Goal: Task Accomplishment & Management: Complete application form

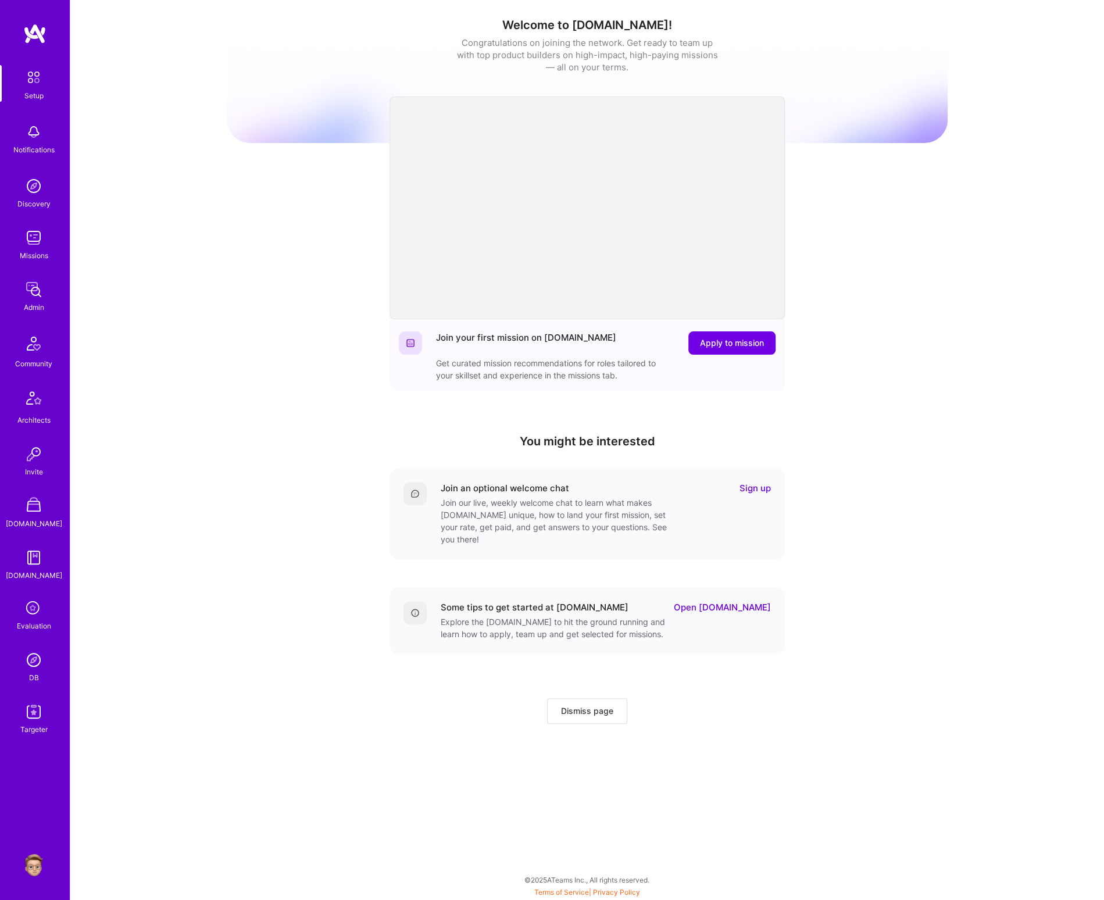
click at [754, 485] on link "Sign up" at bounding box center [754, 488] width 31 height 12
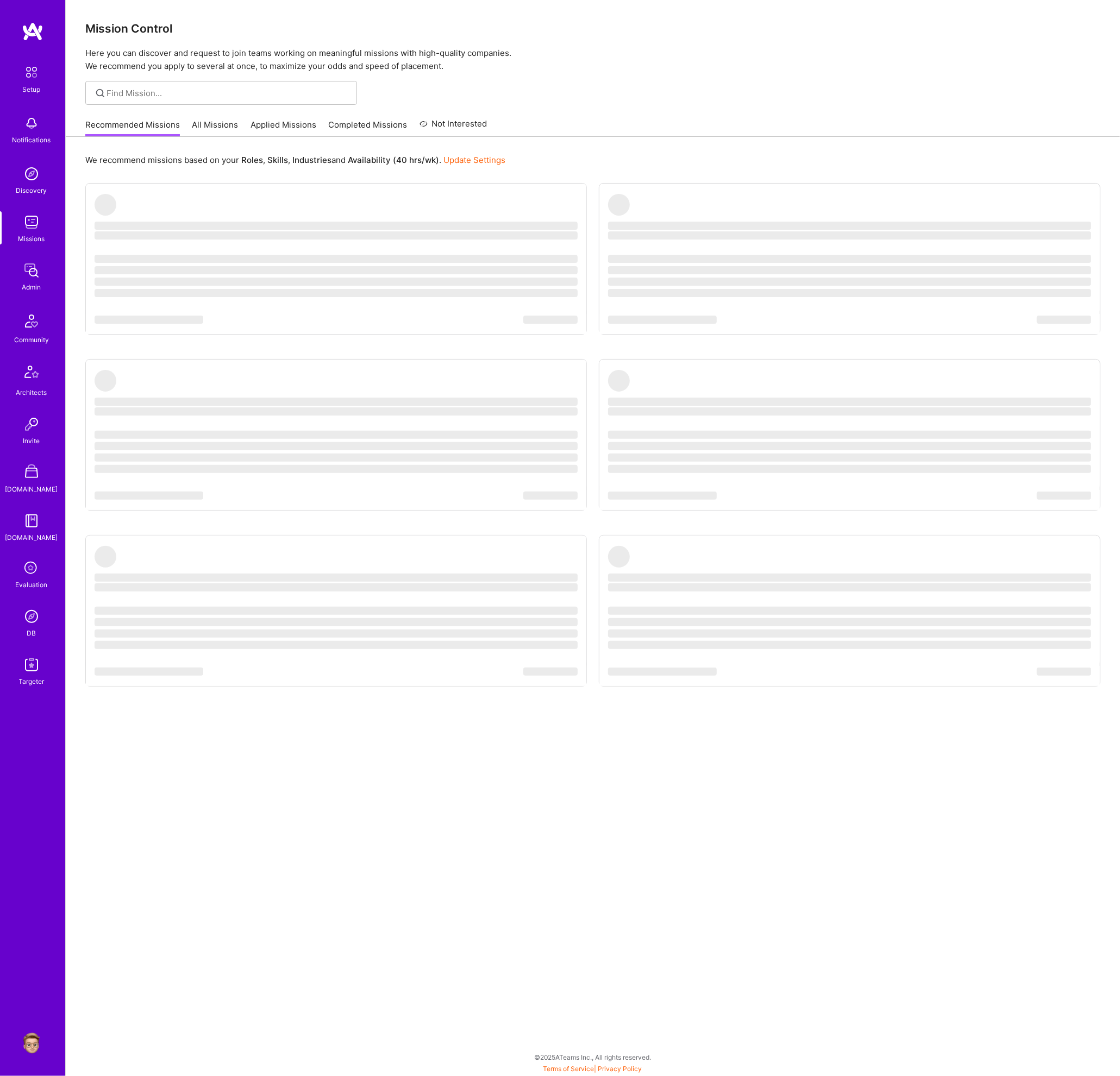
click at [195, 129] on link "All Missions" at bounding box center [215, 127] width 46 height 18
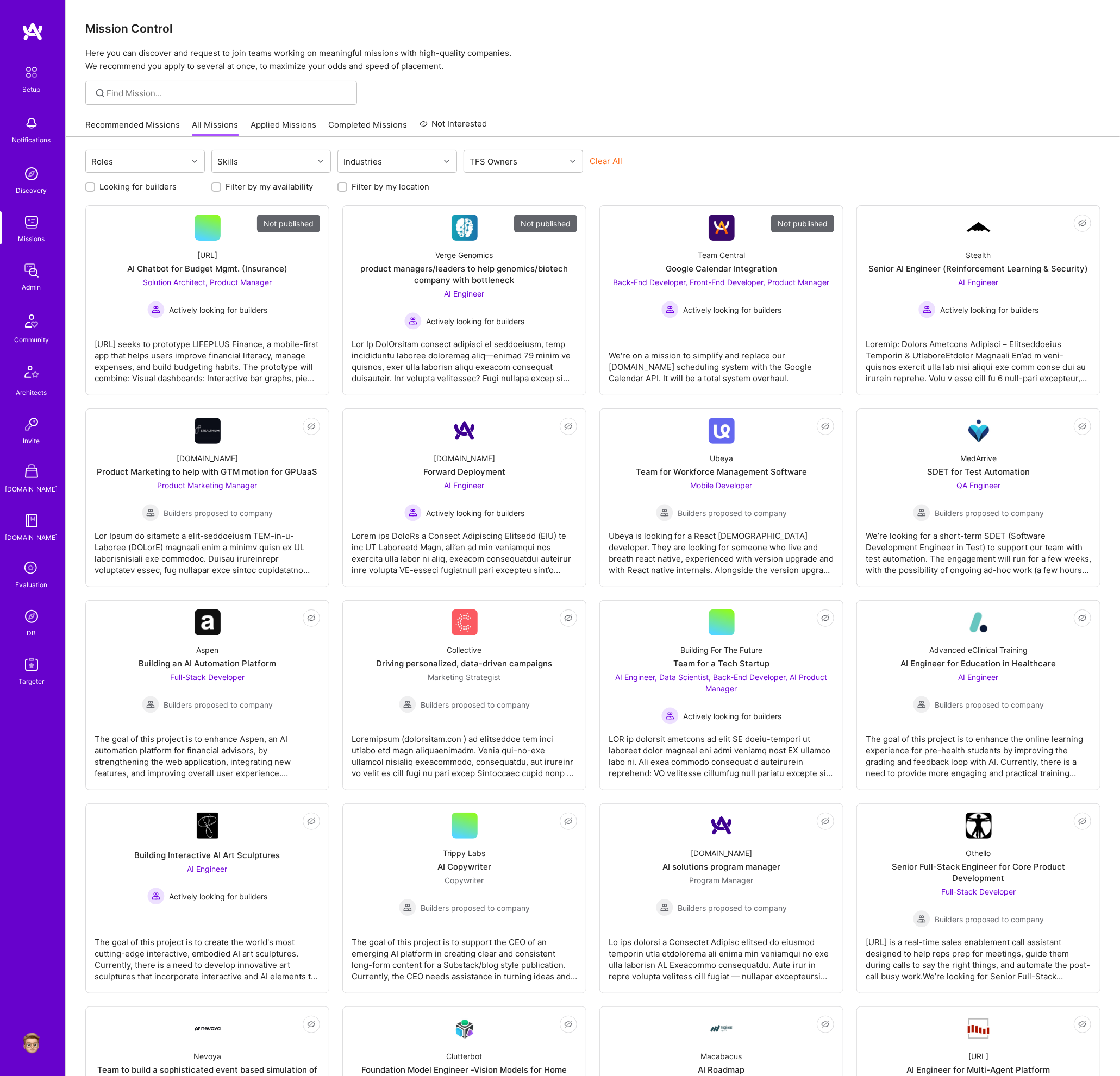
click at [31, 607] on img at bounding box center [31, 616] width 22 height 22
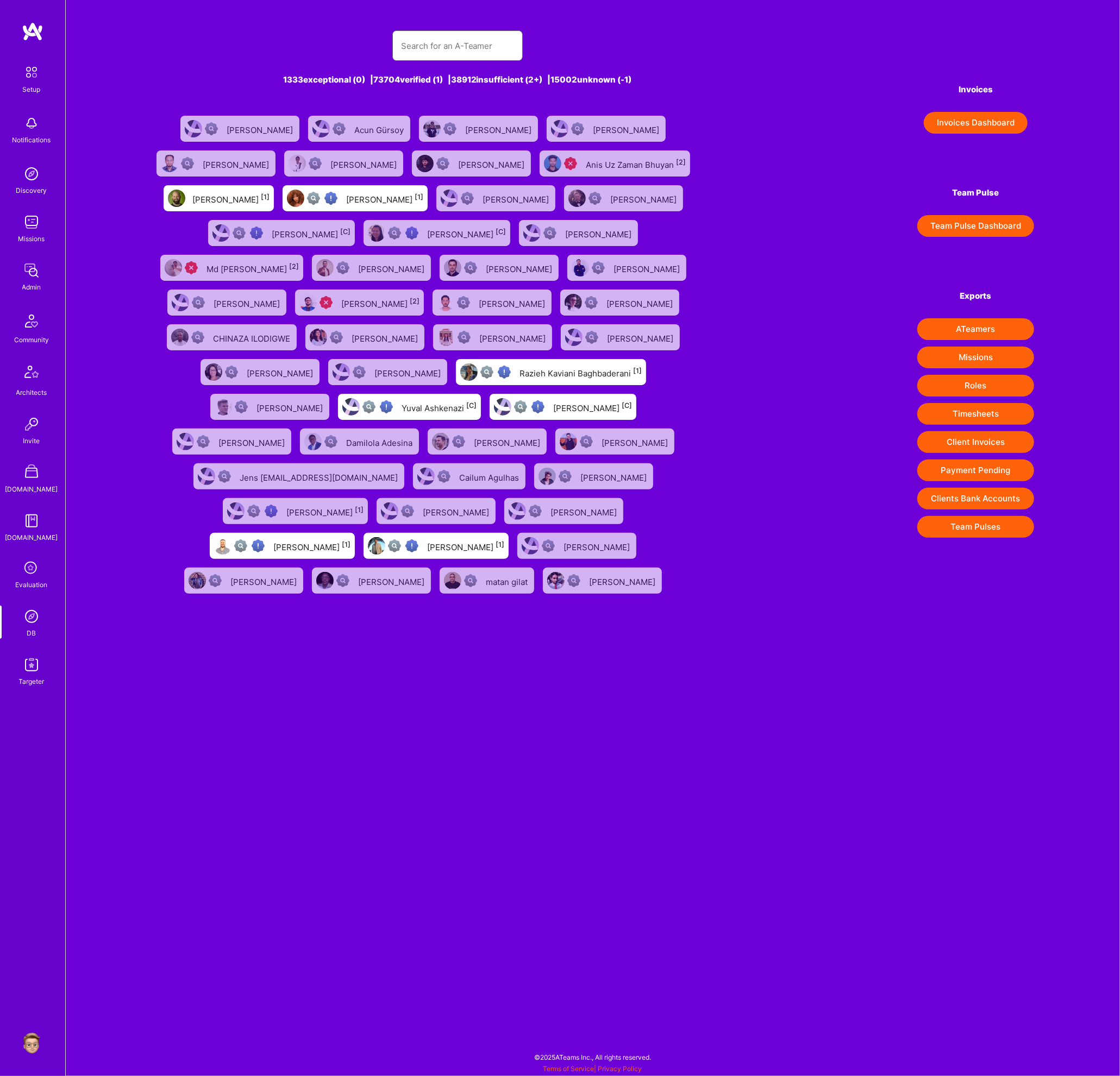
click at [486, 43] on input "text" at bounding box center [457, 46] width 113 height 28
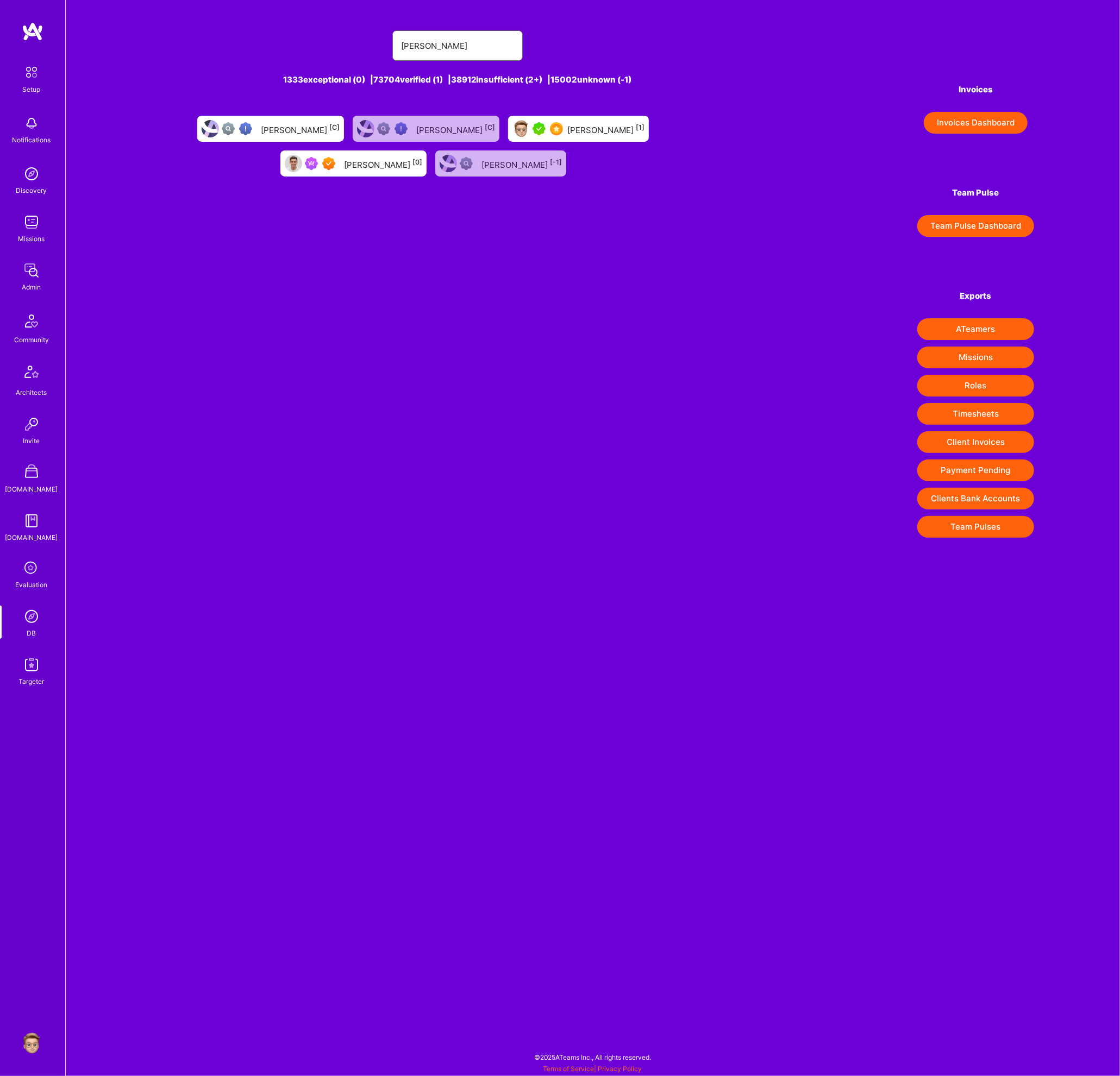
type input "eliot raymond"
click at [390, 170] on div "Eliot Raymond [0]" at bounding box center [353, 164] width 146 height 26
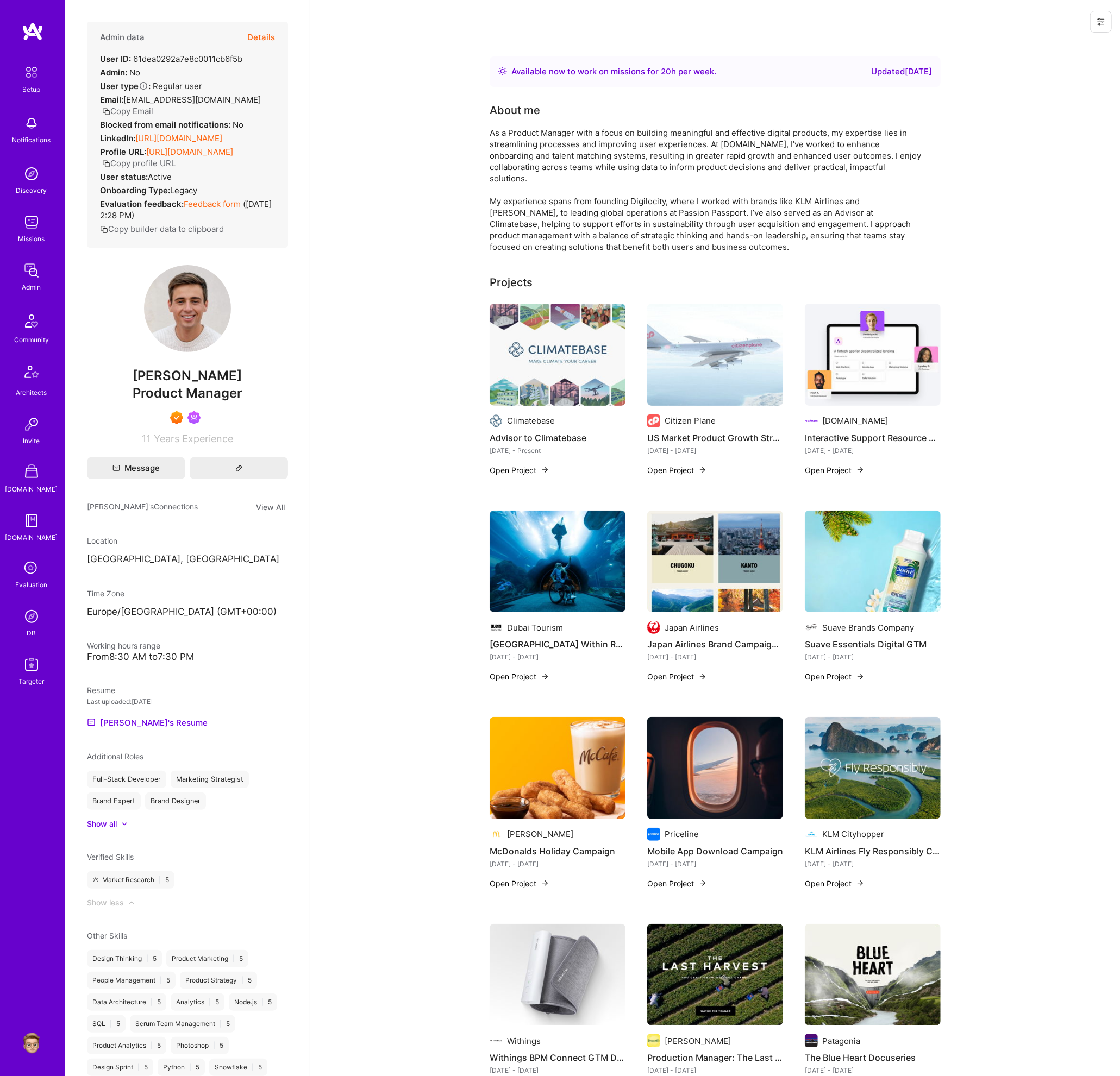
drag, startPoint x: 1107, startPoint y: 16, endPoint x: 1051, endPoint y: 32, distance: 58.2
click at [1106, 16] on button at bounding box center [1100, 22] width 22 height 22
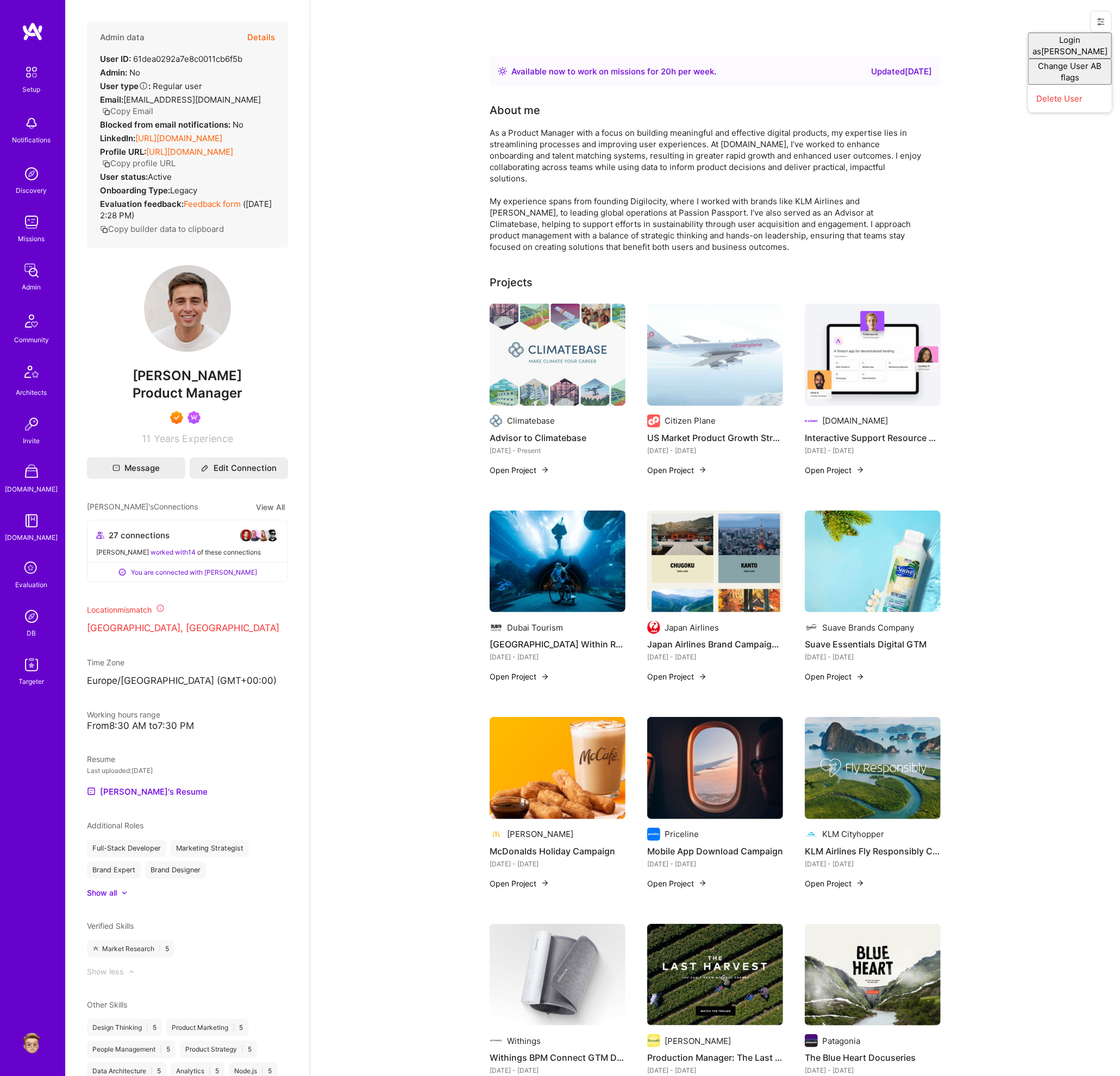
click at [264, 36] on button "Details" at bounding box center [261, 37] width 28 height 32
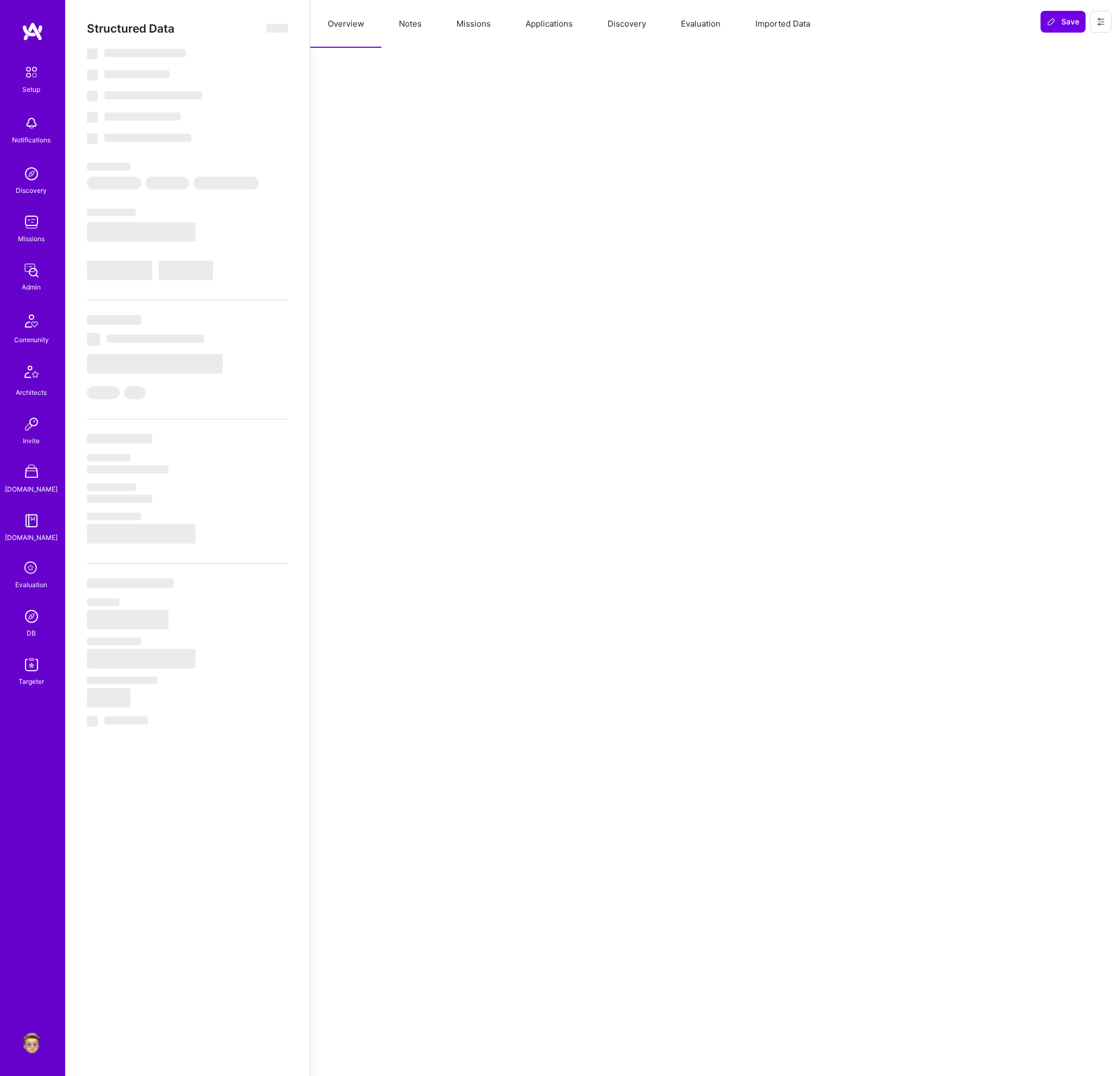
click at [699, 28] on button "Evaluation" at bounding box center [701, 23] width 75 height 48
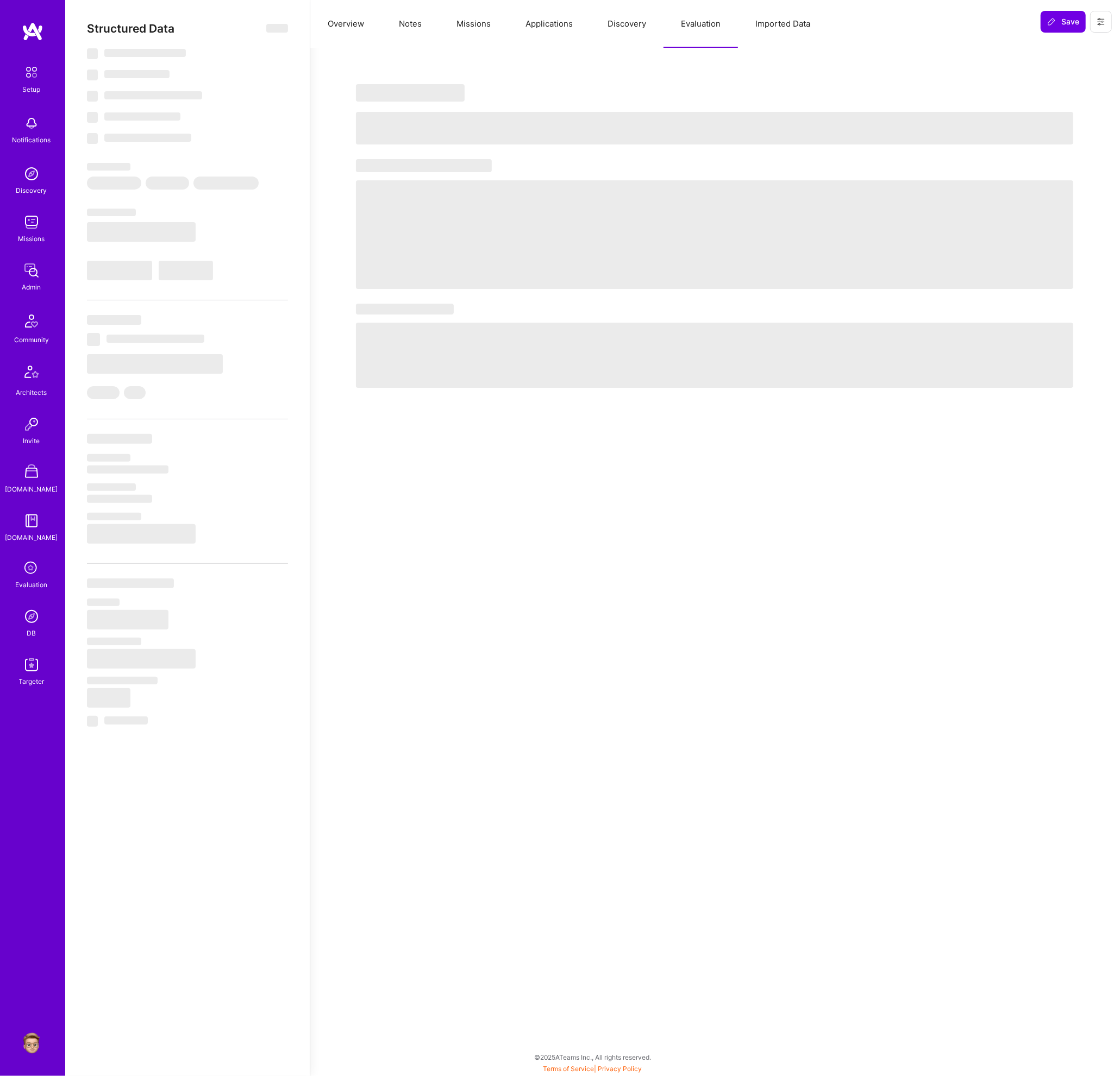
select select "Right Now"
select select "7"
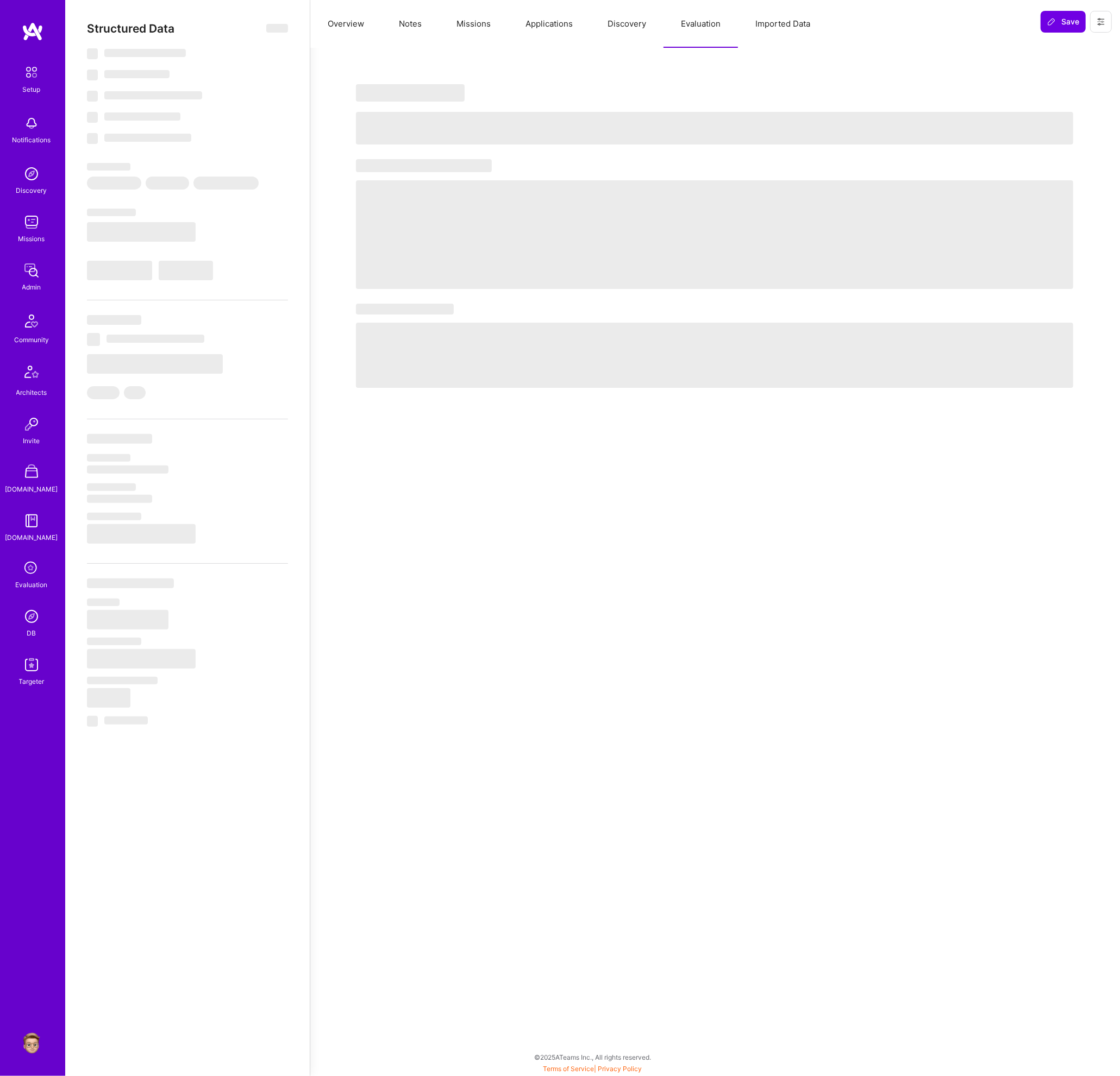
select select "US"
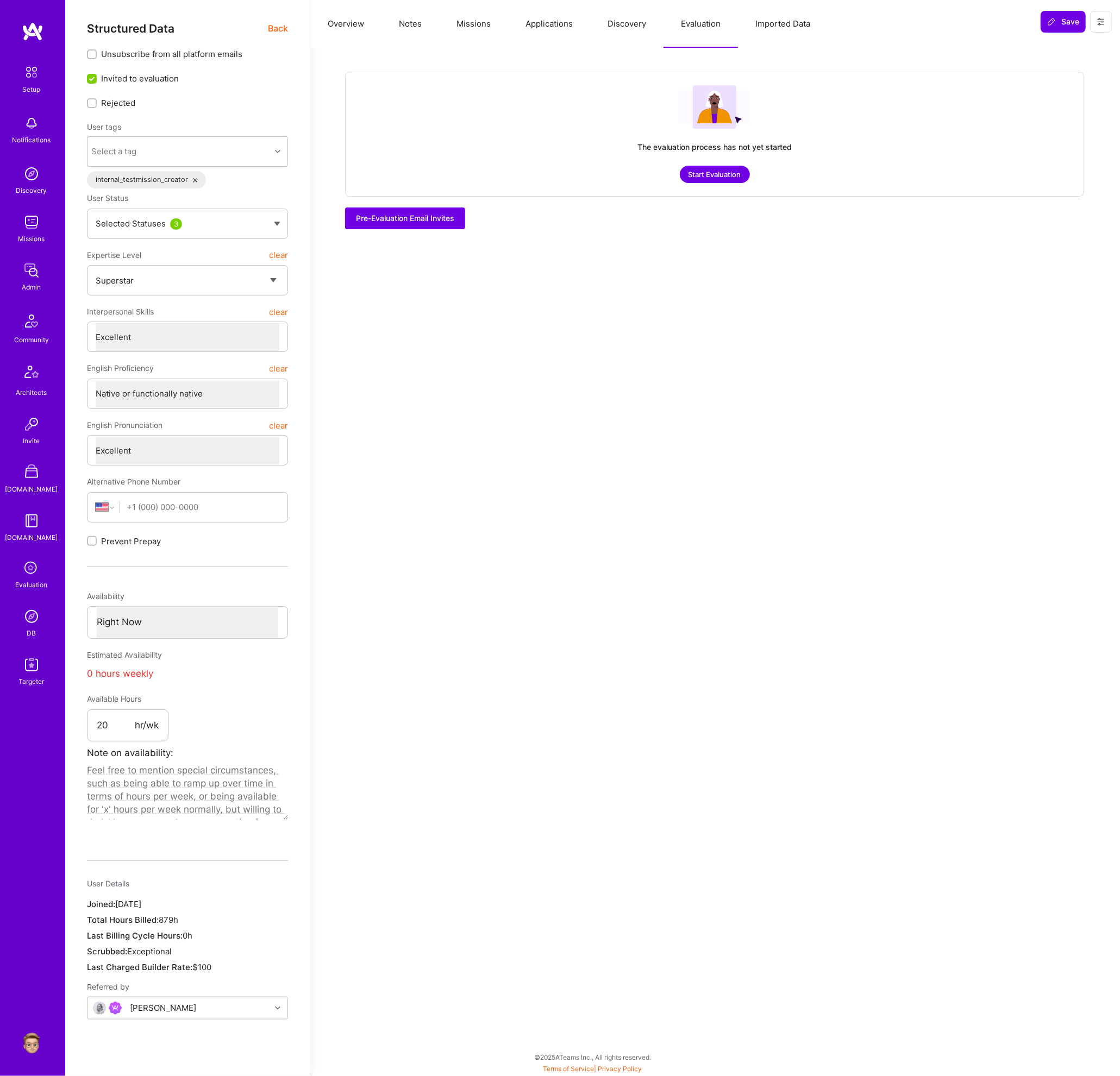
click at [274, 34] on span "Back" at bounding box center [278, 28] width 21 height 14
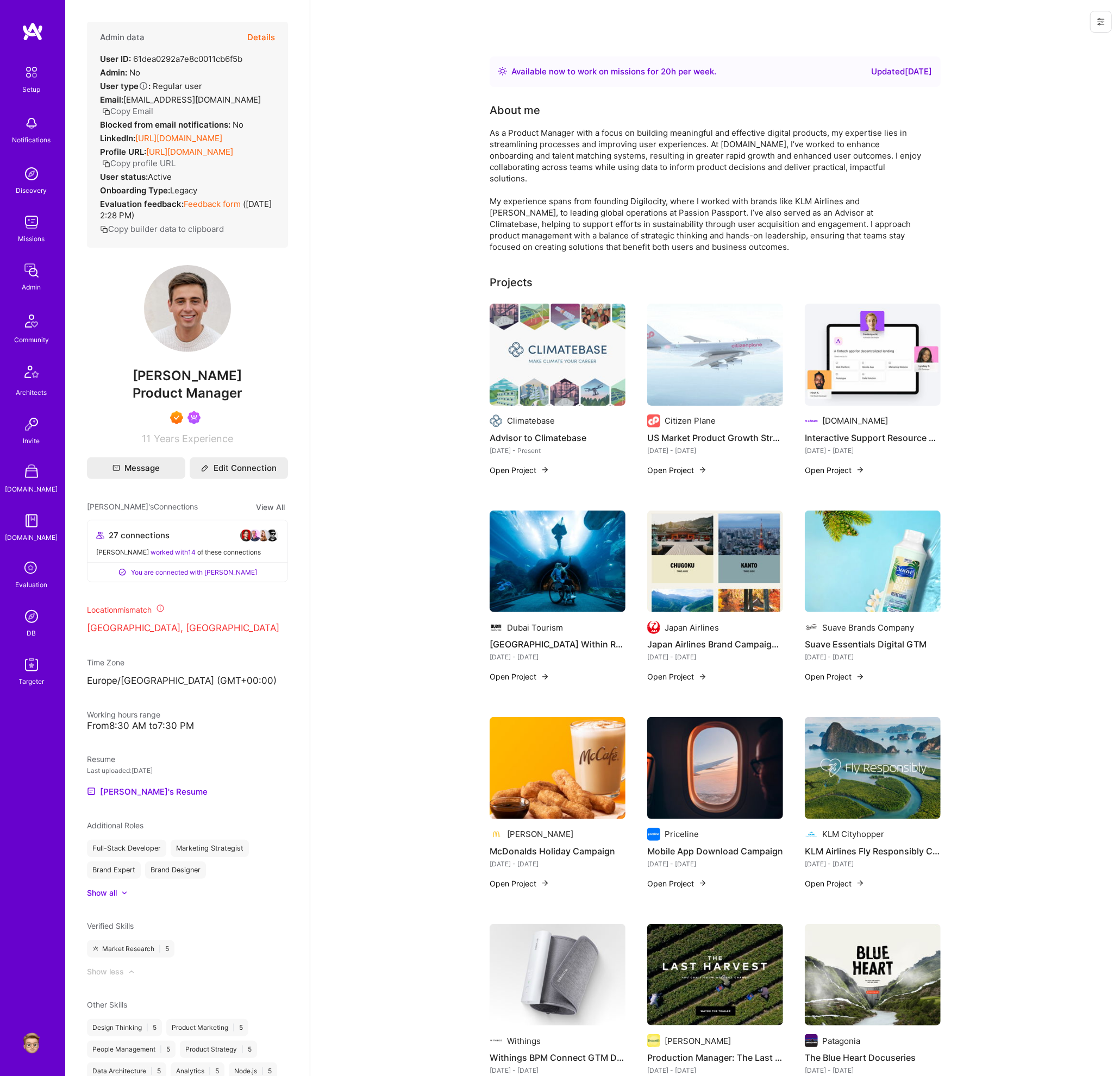
click at [267, 36] on button "Details" at bounding box center [261, 37] width 28 height 32
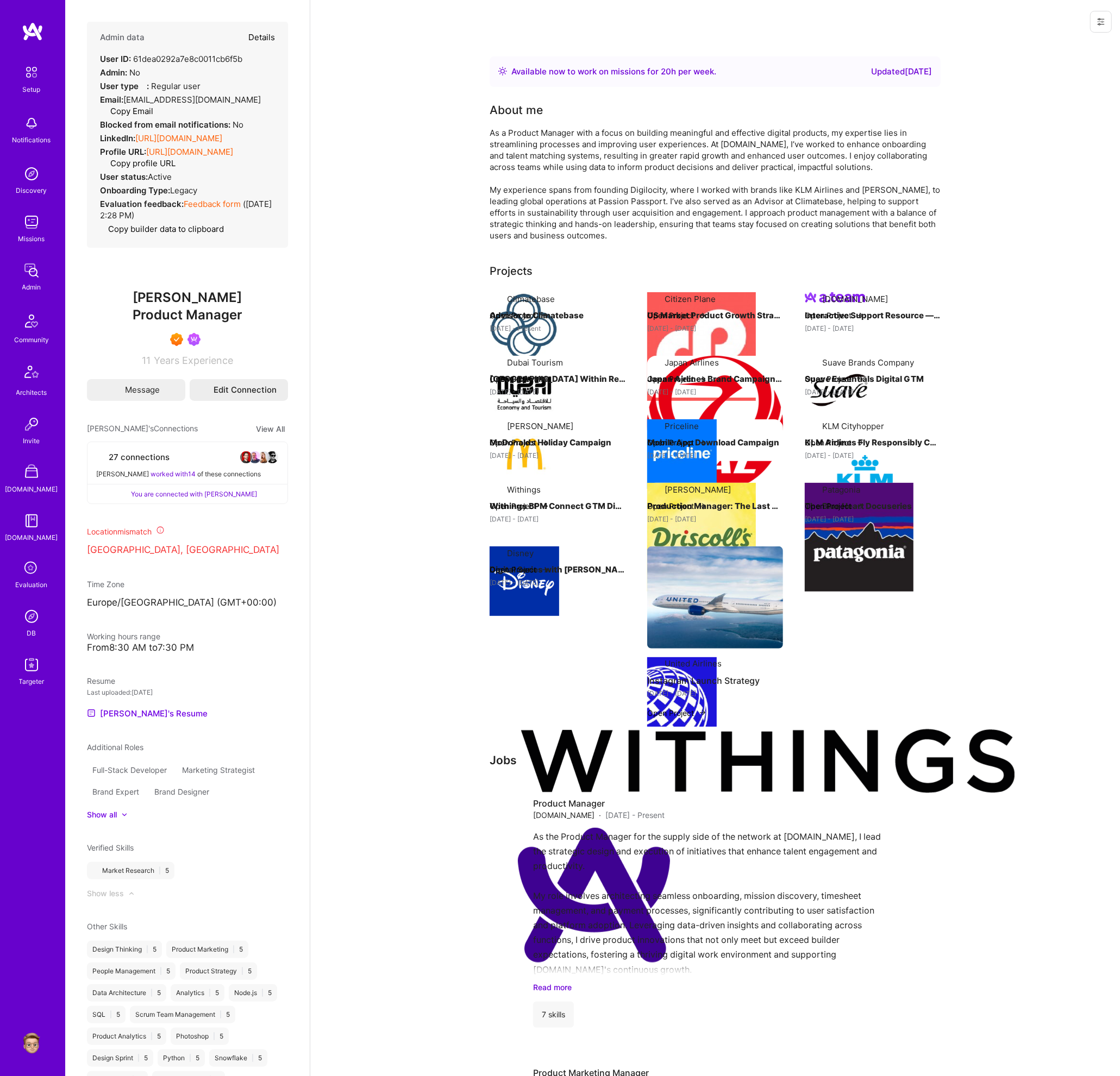
type textarea "x"
select select "7"
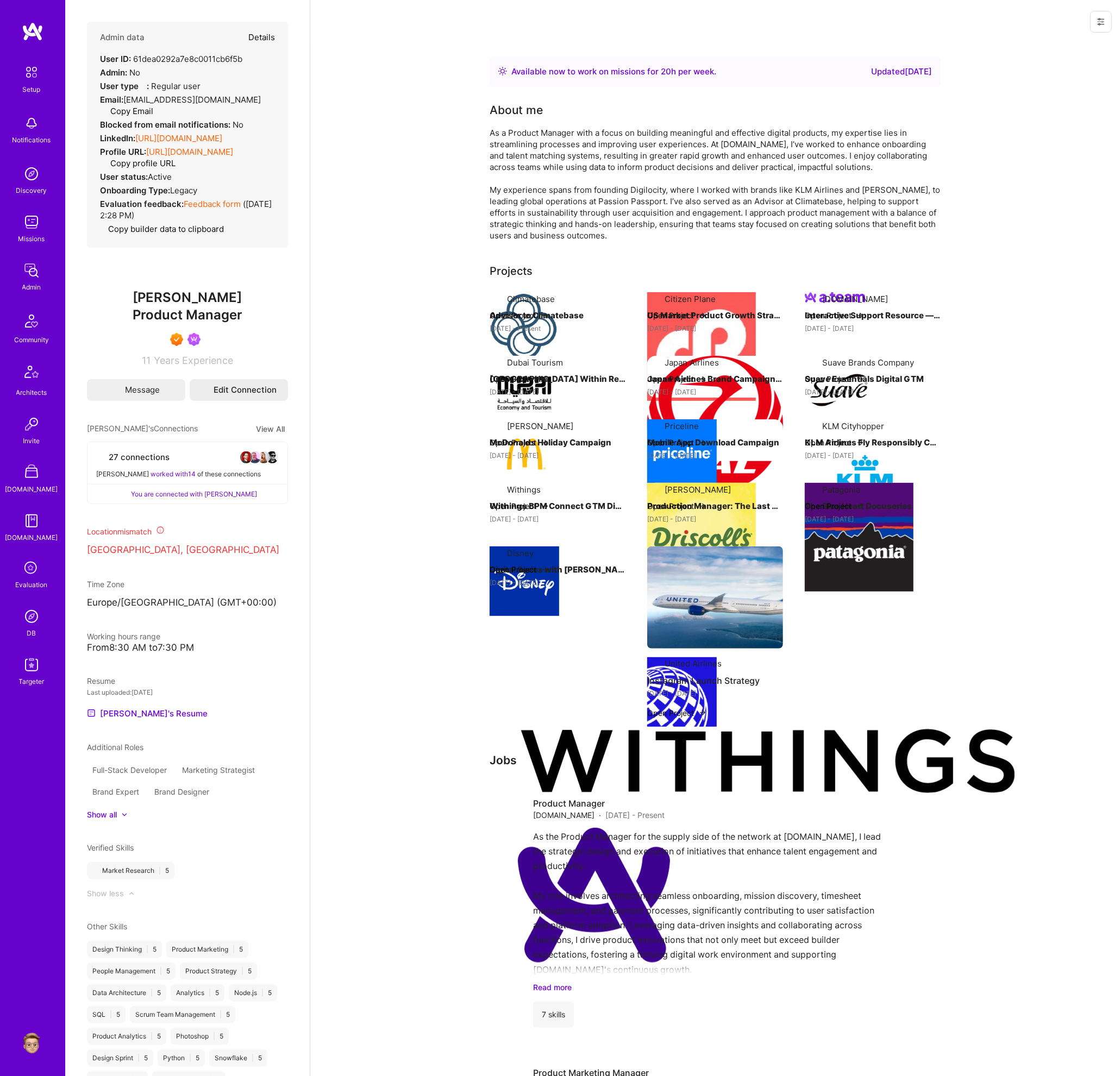
select select "US"
select select "Right Now"
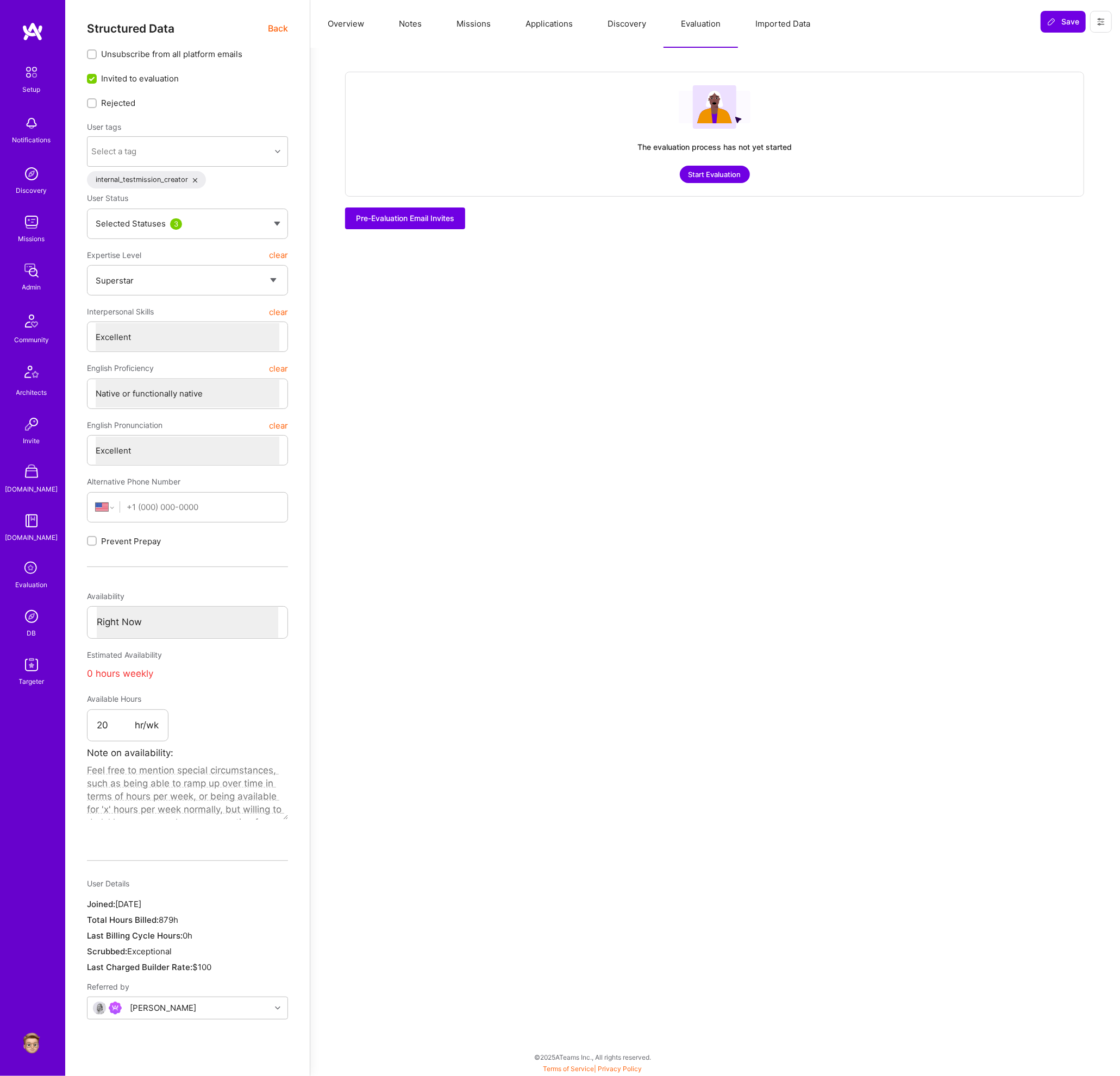
click at [706, 176] on button "Start Evaluation" at bounding box center [714, 174] width 70 height 18
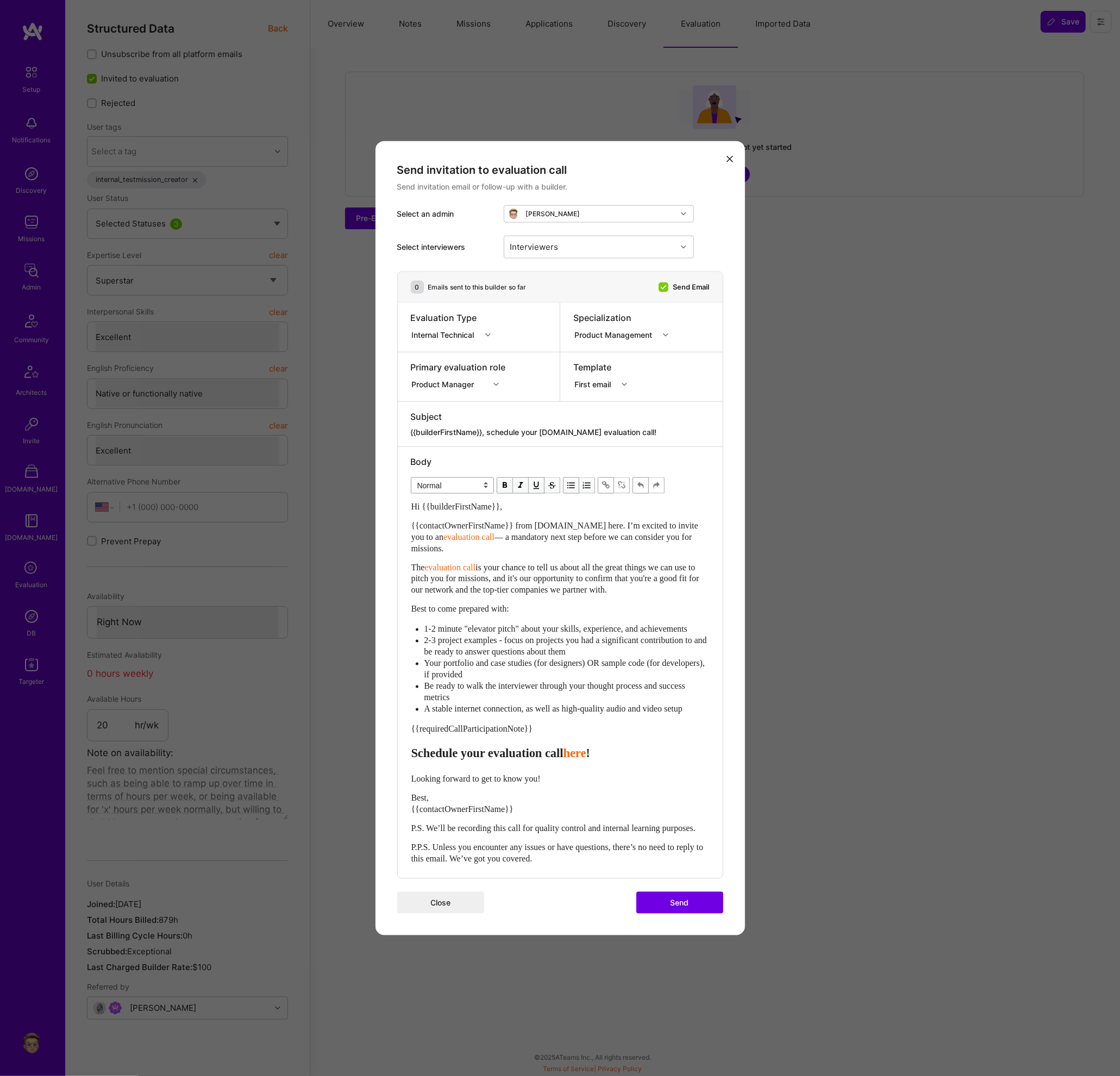
click at [666, 282] on input "Send Email" at bounding box center [664, 287] width 9 height 9
checkbox input "false"
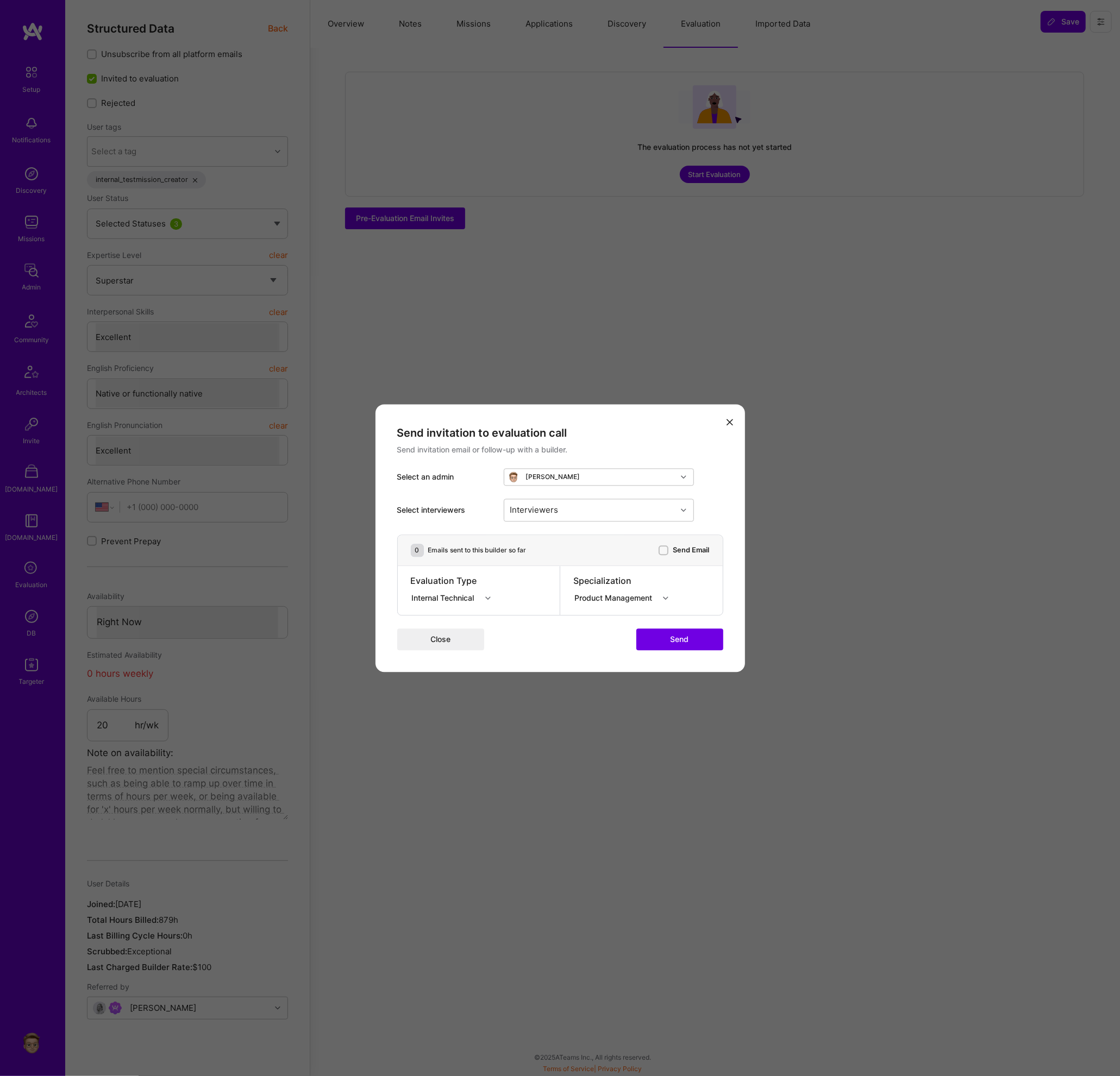
click at [476, 600] on div "Internal Technical" at bounding box center [444, 598] width 66 height 11
click at [551, 631] on div "Close Send" at bounding box center [560, 638] width 326 height 22
click at [601, 598] on div "Product Management" at bounding box center [615, 598] width 82 height 11
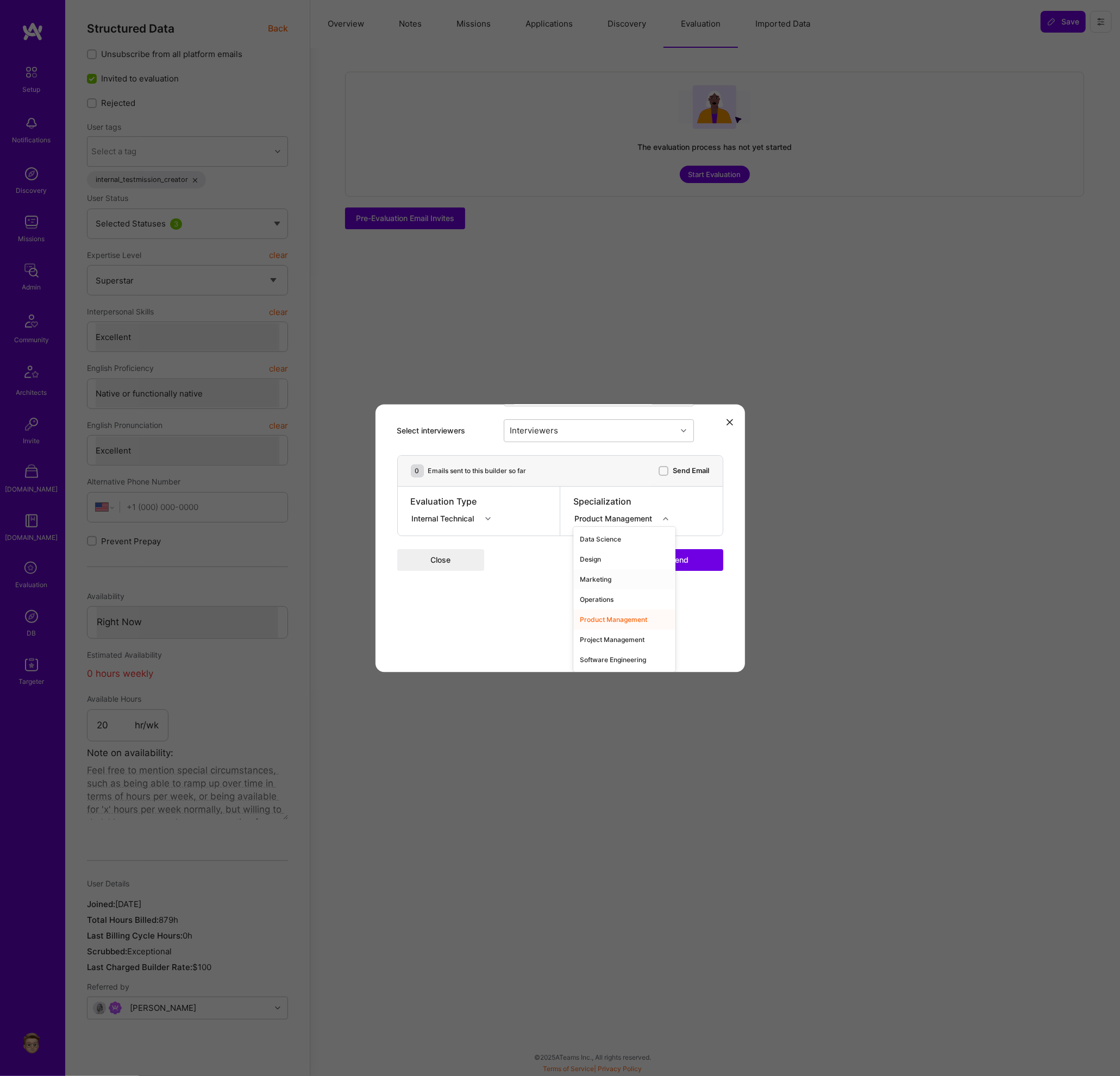
click at [524, 644] on div "Send invitation to evaluation call Send invitation email or follow-up with a bu…" at bounding box center [560, 538] width 369 height 267
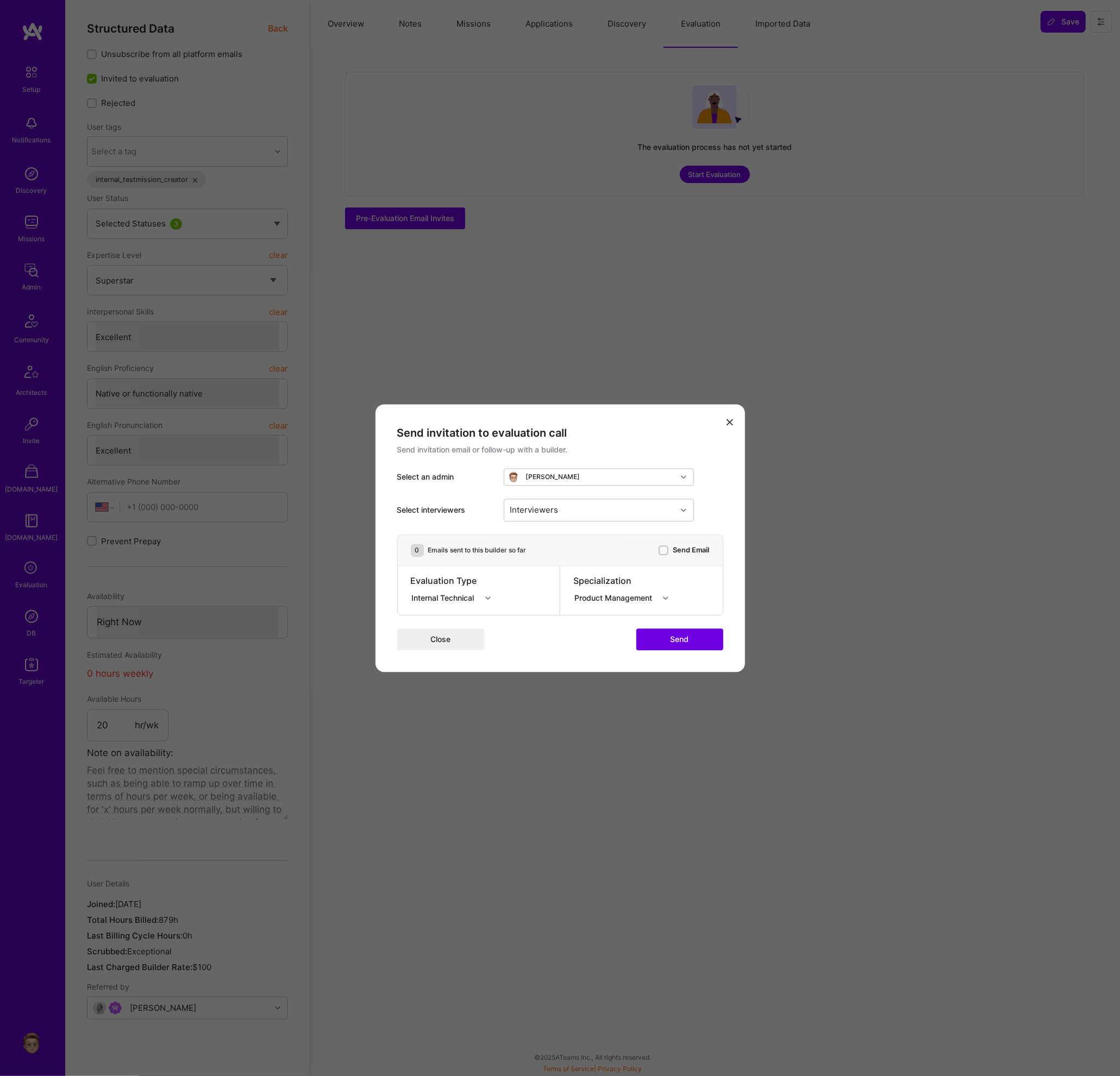
click at [471, 594] on div "Internal Technical" at bounding box center [444, 598] width 66 height 11
click at [591, 634] on div "Close Send" at bounding box center [560, 638] width 326 height 22
click at [661, 634] on button "Send" at bounding box center [679, 638] width 87 height 22
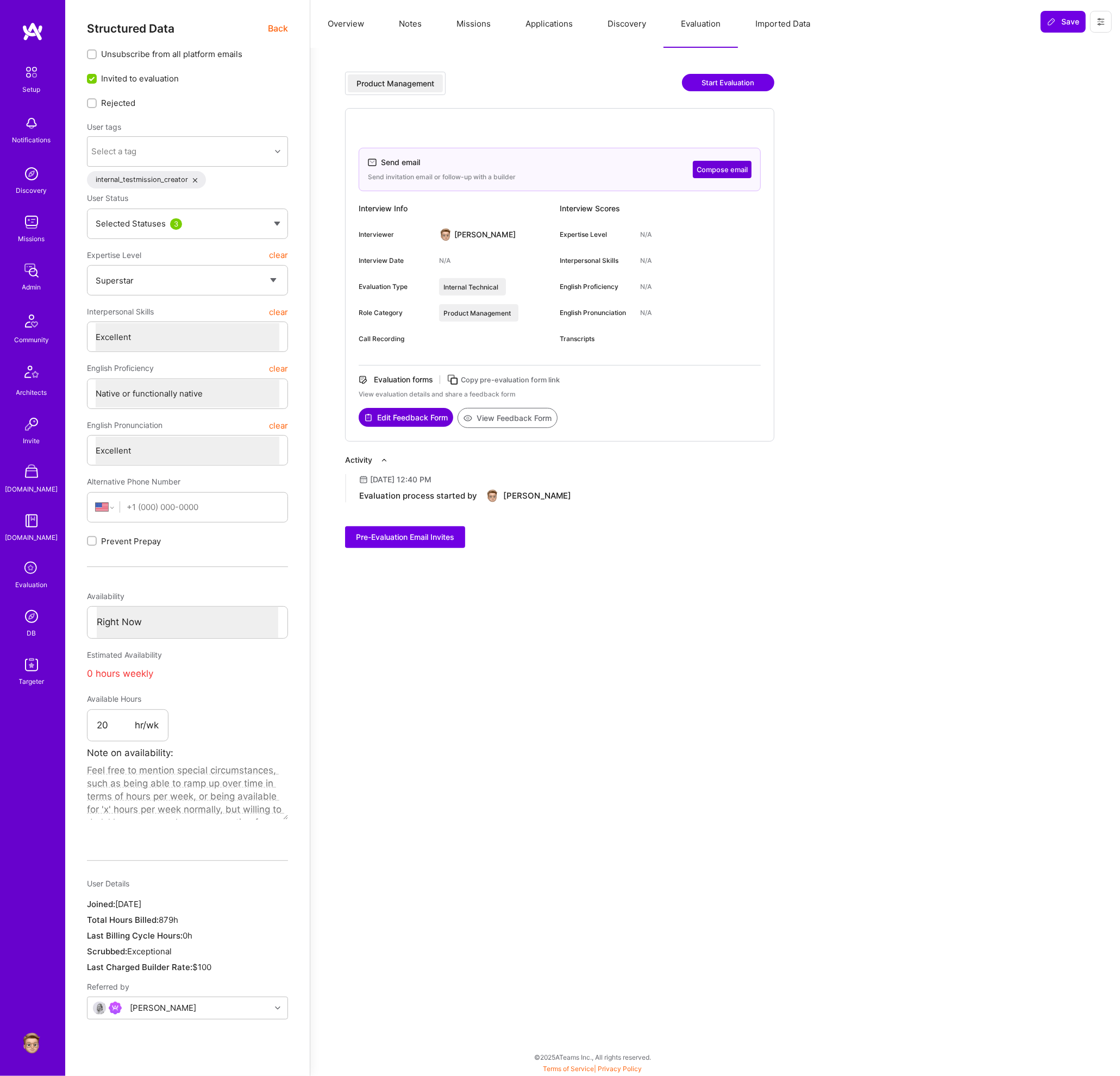
click at [658, 232] on div "Expertise Level N/A" at bounding box center [660, 235] width 201 height 18
click at [647, 233] on div "N/A" at bounding box center [646, 235] width 11 height 9
click at [423, 411] on button "Edit Feedback Form" at bounding box center [406, 417] width 94 height 19
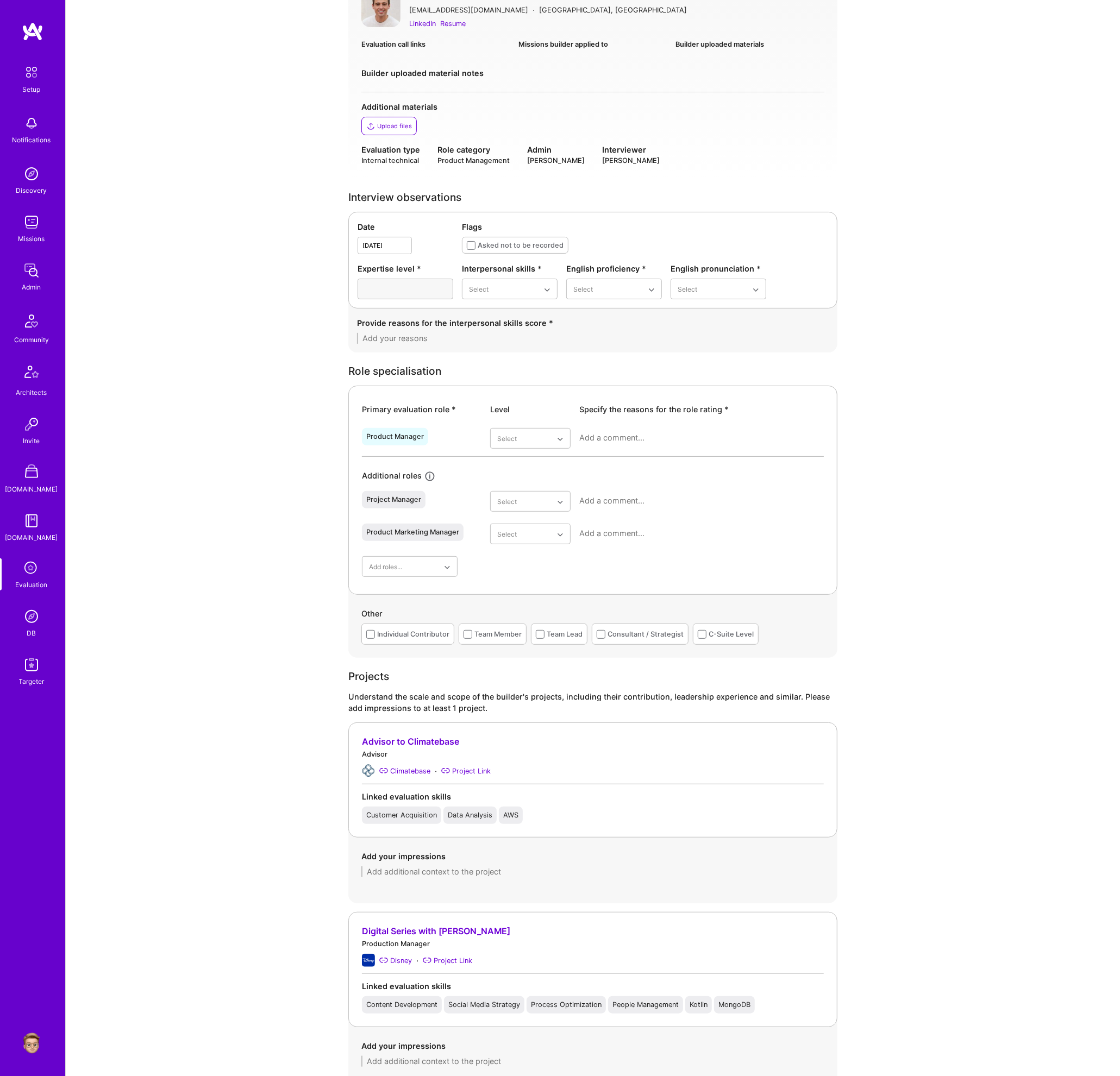
scroll to position [122, 0]
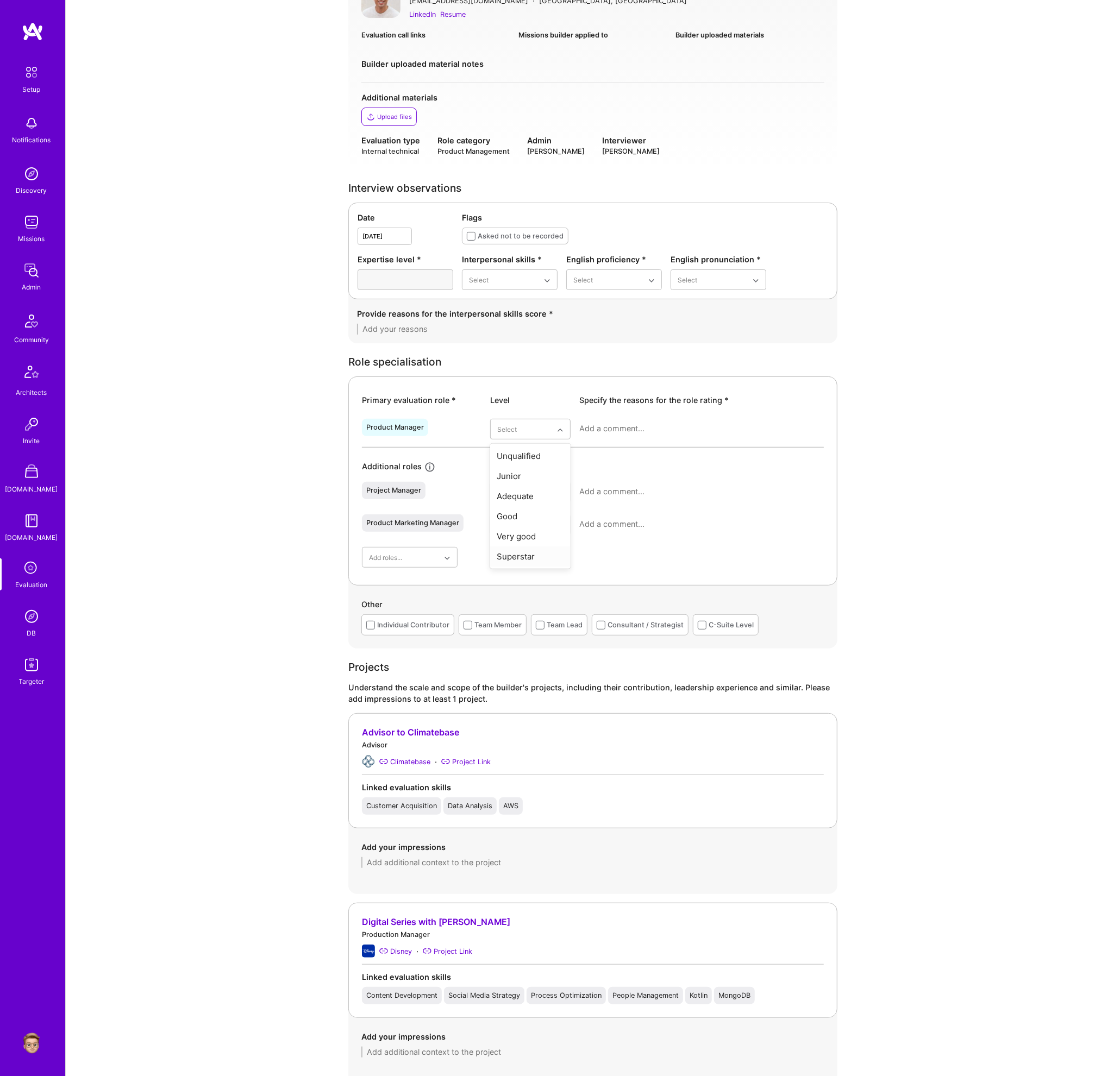
click at [524, 556] on div "Superstar" at bounding box center [530, 557] width 80 height 21
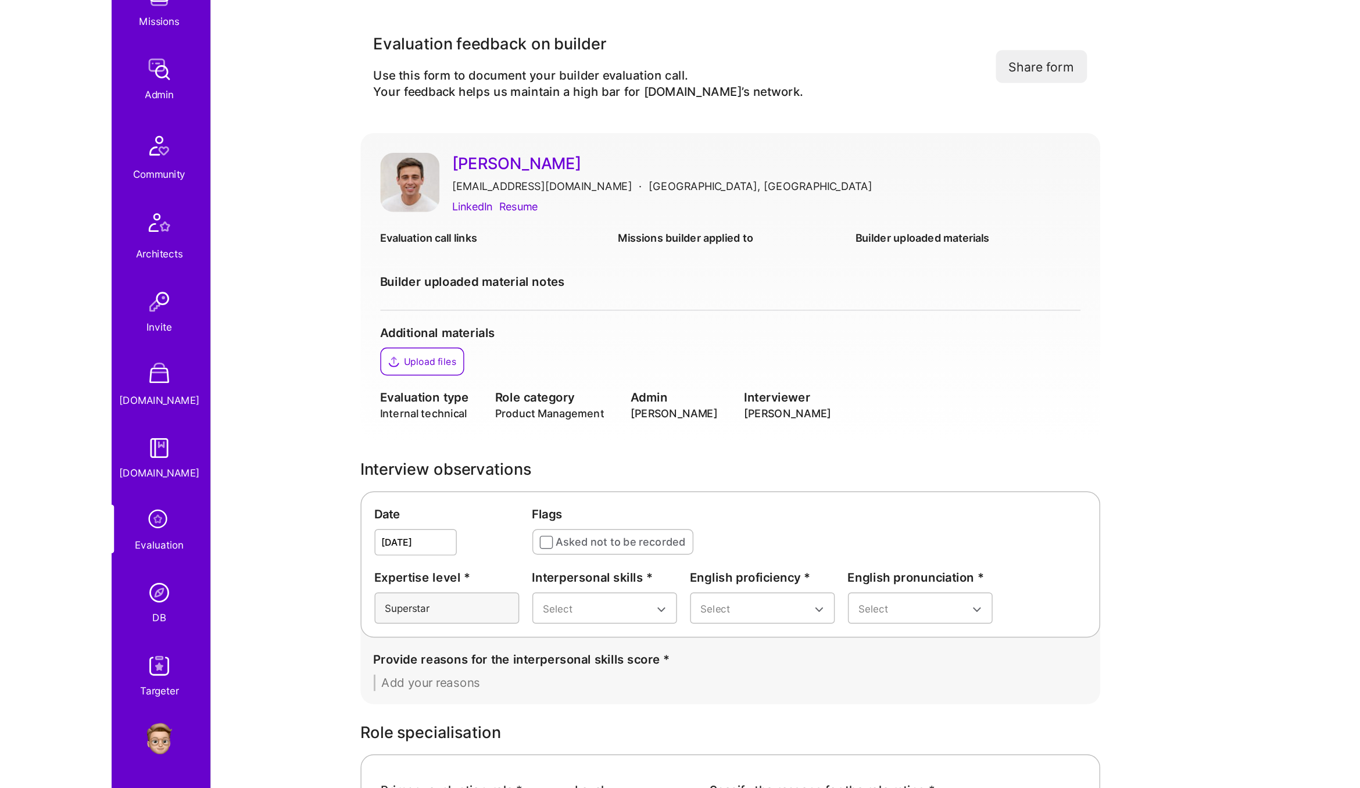
scroll to position [115, 0]
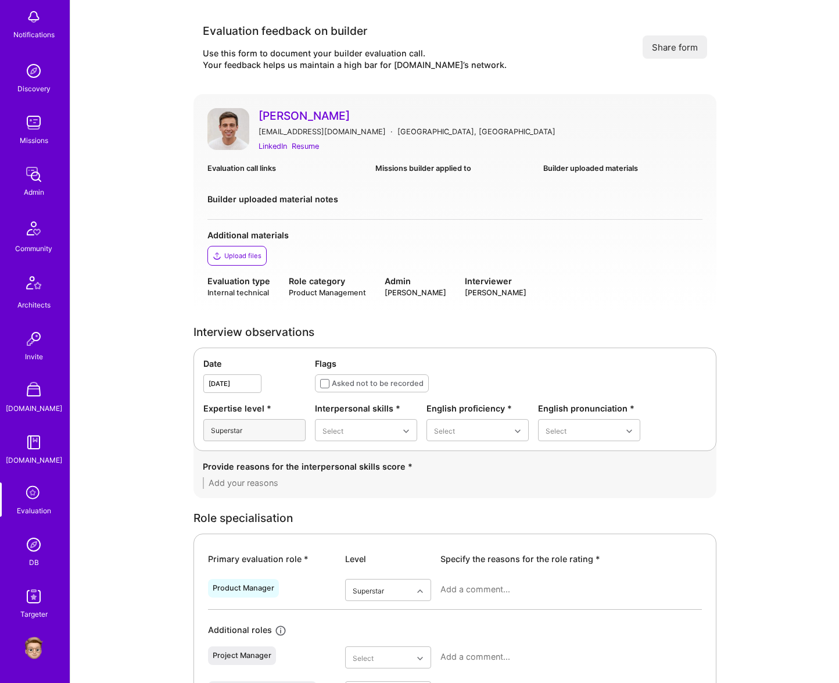
click at [39, 651] on img at bounding box center [33, 647] width 23 height 23
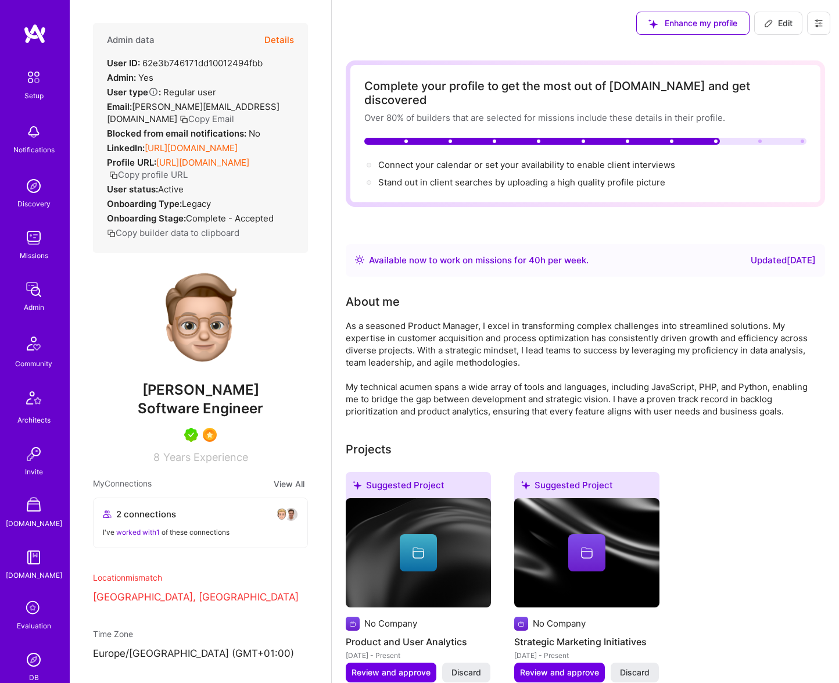
click at [268, 43] on button "Details" at bounding box center [279, 40] width 30 height 34
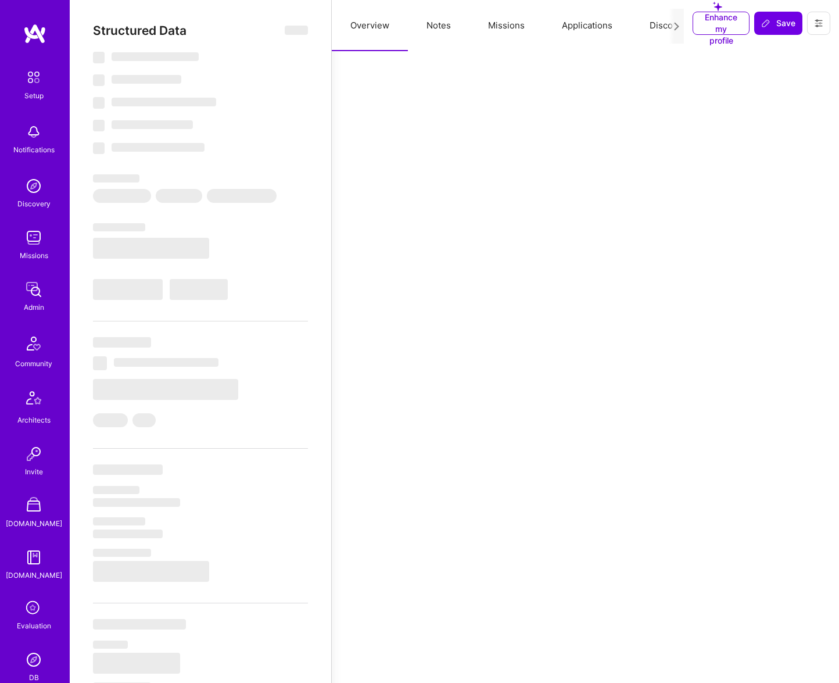
select select "Right Now"
select select "5"
select select "7"
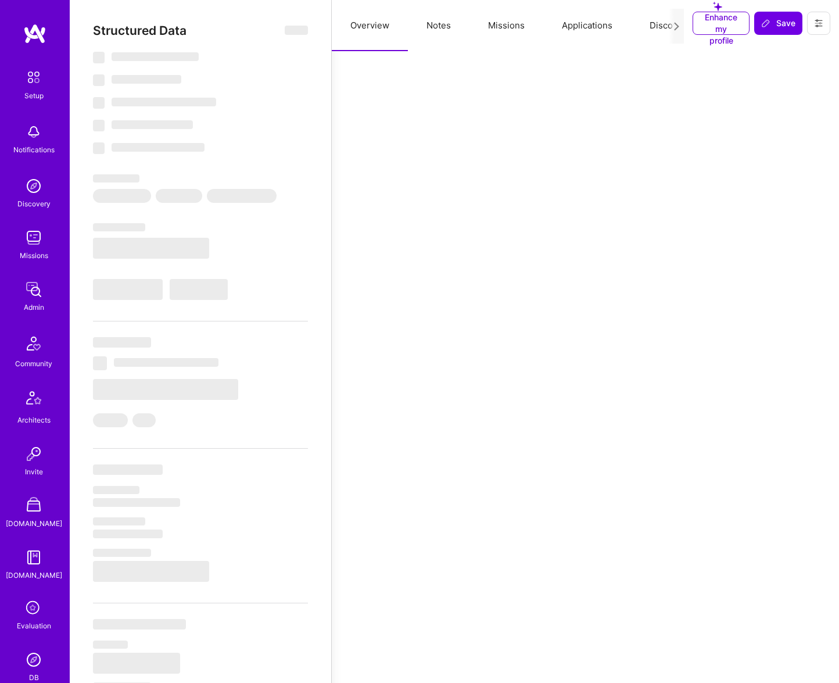
select select "US"
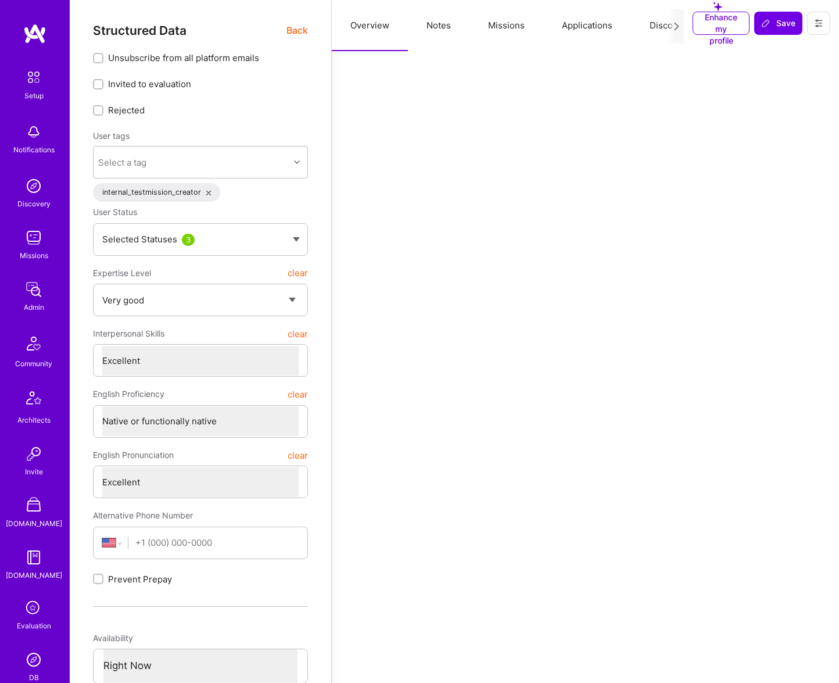
click at [677, 29] on icon at bounding box center [676, 26] width 9 height 9
click at [677, 22] on icon at bounding box center [676, 26] width 9 height 9
click at [673, 26] on icon at bounding box center [676, 26] width 9 height 9
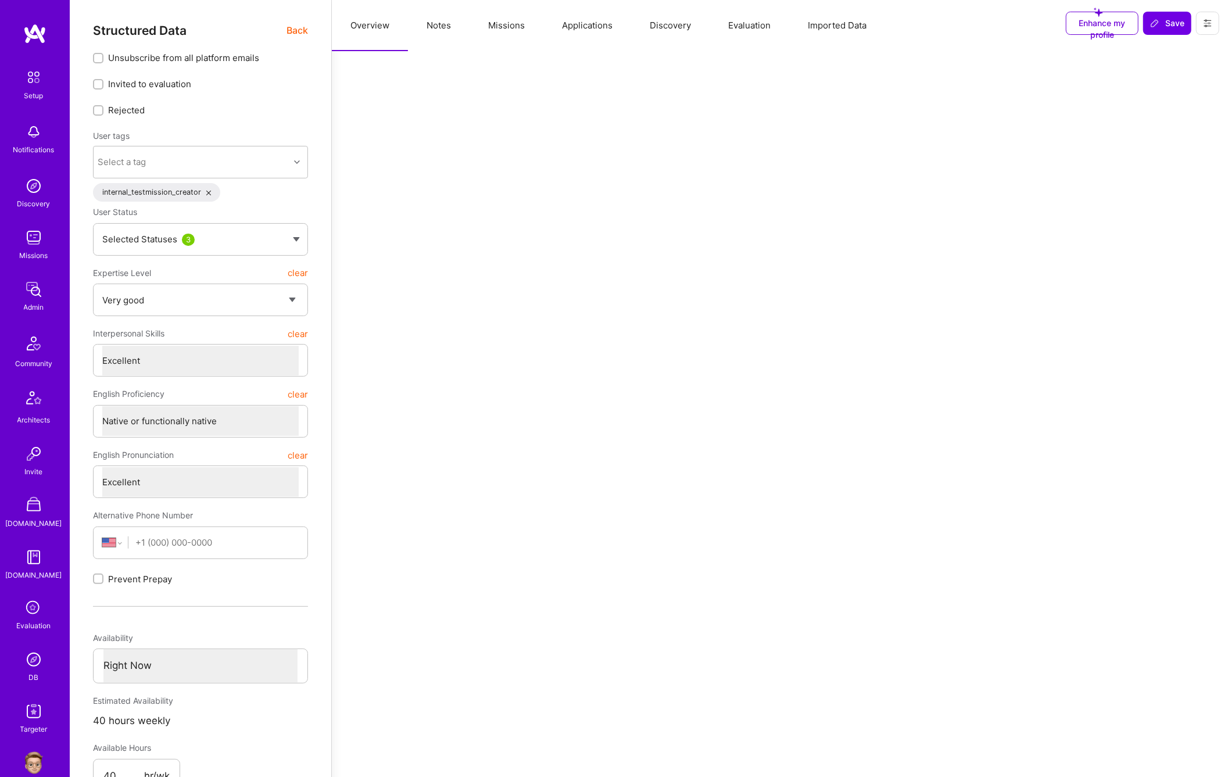
type textarea "x"
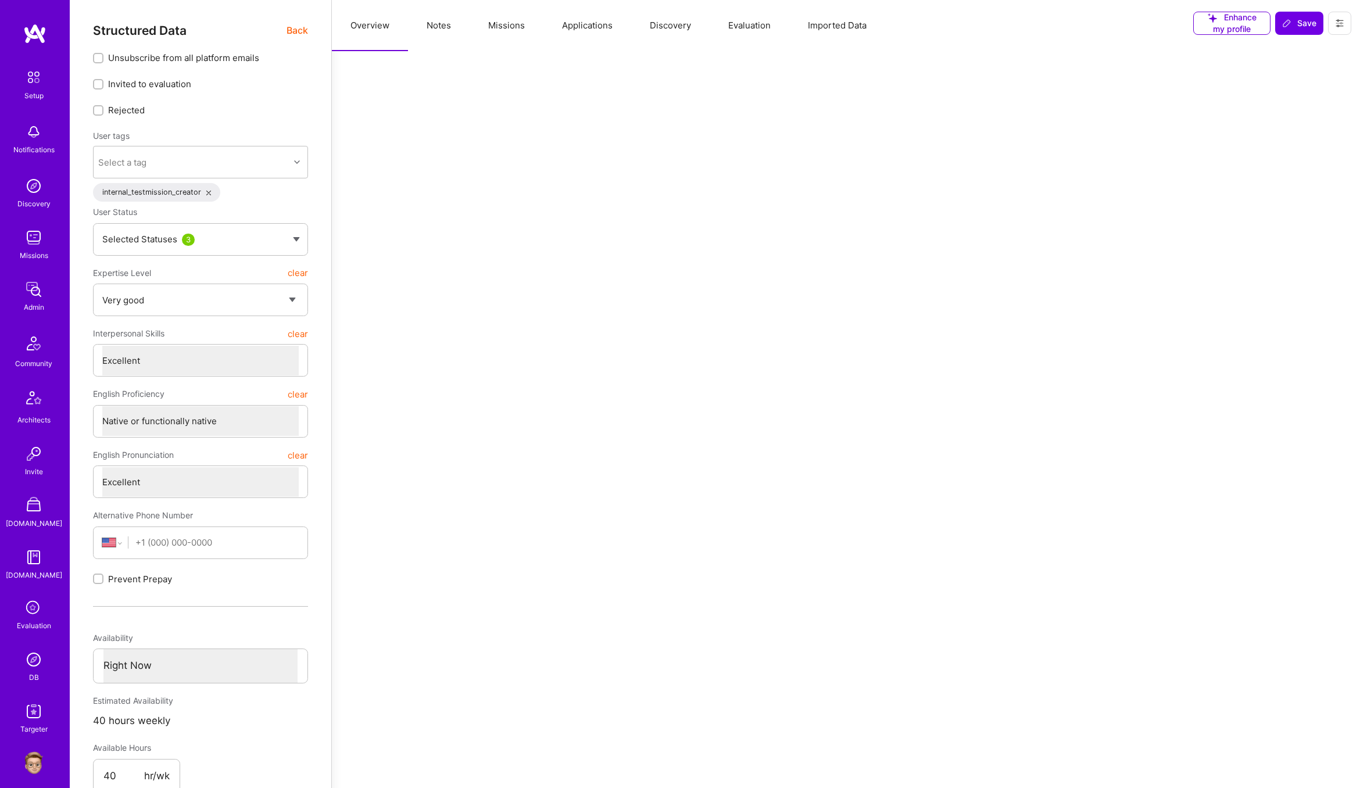
click at [833, 25] on button "Imported Data" at bounding box center [837, 25] width 96 height 51
drag, startPoint x: 495, startPoint y: 196, endPoint x: 332, endPoint y: 98, distance: 190.1
click at [332, 98] on div "Imported Websites Data Personal Website Data GitHub Data LinkedIn Data" at bounding box center [846, 132] width 1028 height 163
click at [384, 106] on icon at bounding box center [385, 105] width 8 height 8
click at [385, 157] on icon at bounding box center [385, 159] width 8 height 8
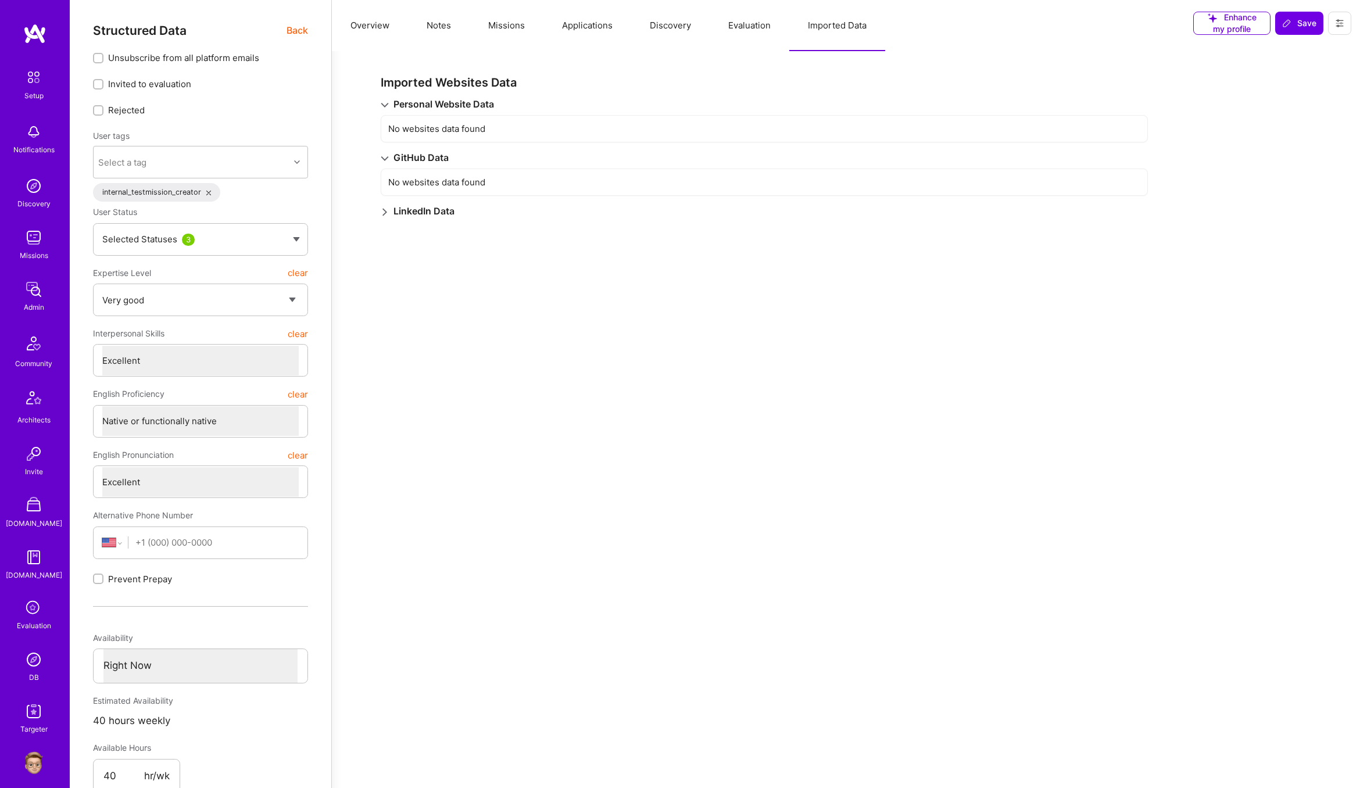
click at [385, 209] on icon at bounding box center [385, 212] width 8 height 8
click at [1197, 27] on icon at bounding box center [1339, 23] width 9 height 9
click at [1197, 23] on button at bounding box center [1339, 23] width 23 height 23
